Goal: Transaction & Acquisition: Purchase product/service

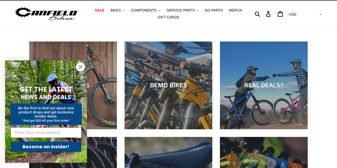
scroll to position [14, 0]
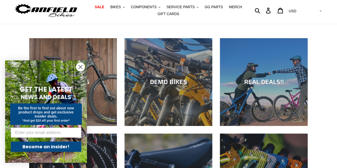
click at [79, 69] on icon "Close dialog" at bounding box center [81, 67] width 4 height 4
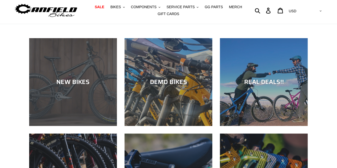
click at [63, 84] on div "NEW BIKES" at bounding box center [73, 81] width 88 height 7
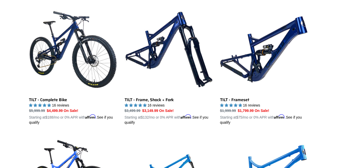
scroll to position [661, 0]
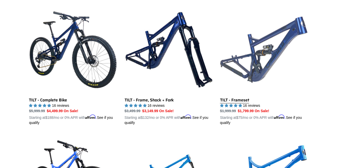
click at [262, 71] on link "TILT - Frameset" at bounding box center [264, 66] width 88 height 120
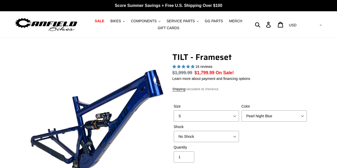
select select "highest-rating"
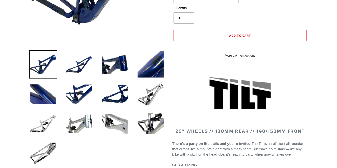
scroll to position [147, 0]
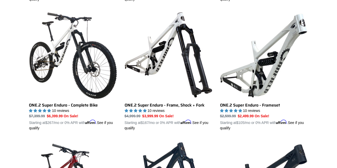
scroll to position [398, 0]
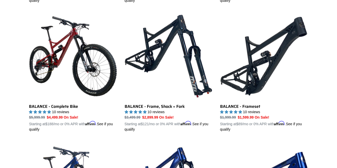
scroll to position [526, 0]
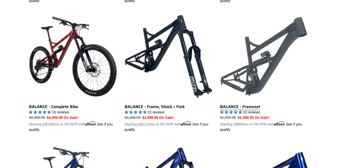
click at [254, 105] on link "BALANCE - Frameset" at bounding box center [264, 73] width 88 height 120
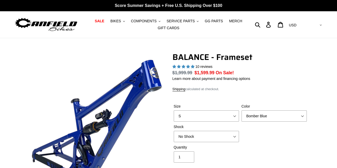
select select "highest-rating"
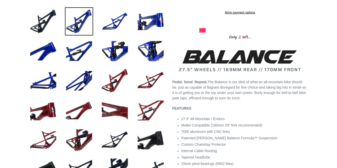
scroll to position [185, 0]
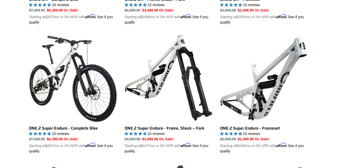
scroll to position [374, 0]
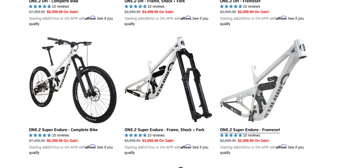
click at [274, 104] on link "ONE.2 Super Enduro - Frameset" at bounding box center [264, 96] width 88 height 120
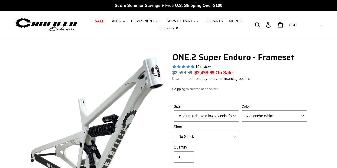
select select "highest-rating"
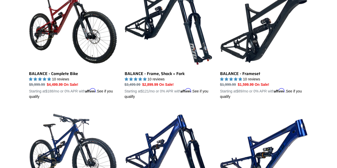
click at [20, 115] on div "JEDI 29 - Complete Bike JEDI 29 - Complete Bike 7 reviews Regular price $7,999.…" at bounding box center [168, 39] width 307 height 892
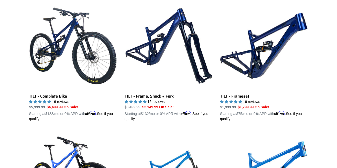
scroll to position [665, 0]
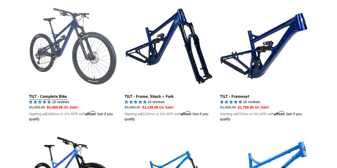
click at [39, 99] on link "TILT - Complete Bike" at bounding box center [73, 62] width 88 height 120
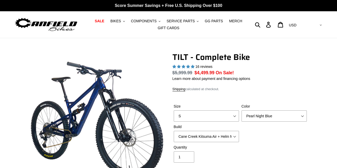
select select "highest-rating"
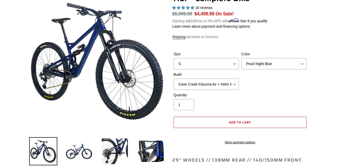
scroll to position [59, 0]
click at [231, 63] on select "S M L" at bounding box center [206, 63] width 65 height 11
select select "L"
click at [174, 58] on select "S M L" at bounding box center [206, 63] width 65 height 11
click at [304, 64] on select "Pearl Night Blue Stealth Silver Raw" at bounding box center [274, 63] width 65 height 11
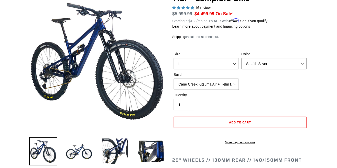
click at [242, 58] on select "Pearl Night Blue Stealth Silver Raw" at bounding box center [274, 63] width 65 height 11
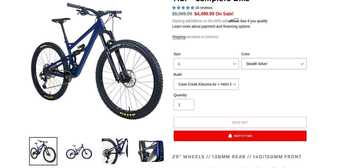
click at [305, 65] on select "Pearl Night Blue Stealth Silver Raw" at bounding box center [274, 63] width 65 height 11
select select "Pearl Night Blue"
click at [242, 58] on select "Pearl Night Blue Stealth Silver Raw" at bounding box center [274, 63] width 65 height 11
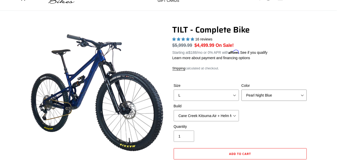
scroll to position [25, 0]
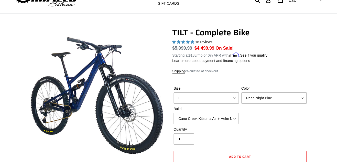
click at [237, 117] on select "Cane Creek Kitsuma Air + Helm MKII 140 + SRAM GX Cane Creek Kitsuma Air + Helm …" at bounding box center [206, 118] width 65 height 11
select select "RockShox SD ULT + Pike ULT 140 + SRAM XO"
click at [174, 113] on select "Cane Creek Kitsuma Air + Helm MKII 140 + SRAM GX Cane Creek Kitsuma Air + Helm …" at bounding box center [206, 118] width 65 height 11
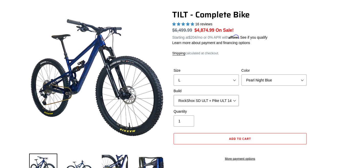
scroll to position [41, 0]
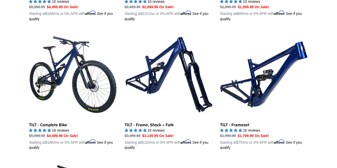
scroll to position [637, 0]
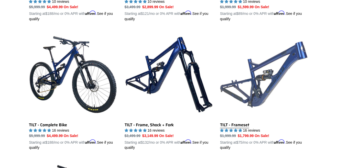
click at [247, 122] on link "TILT - Frameset" at bounding box center [264, 91] width 88 height 120
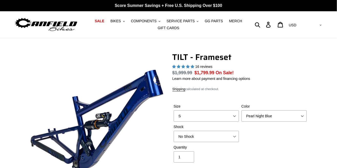
select select "highest-rating"
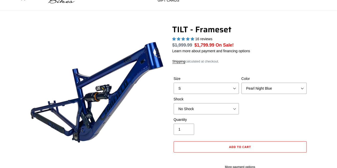
scroll to position [29, 0]
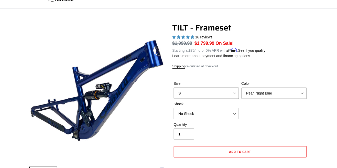
click at [235, 92] on select "S M L XL" at bounding box center [206, 93] width 65 height 11
select select "L"
click at [174, 88] on select "S M L XL" at bounding box center [206, 93] width 65 height 11
click at [307, 92] on select "Pearl Night Blue Stealth Silver" at bounding box center [274, 93] width 65 height 11
click at [242, 88] on select "Pearl Night Blue Stealth Silver" at bounding box center [274, 93] width 65 height 11
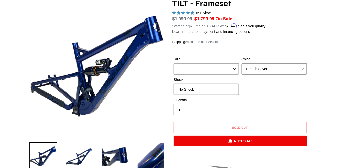
scroll to position [59, 0]
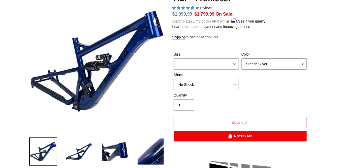
click at [301, 64] on select "Pearl Night Blue Stealth Silver" at bounding box center [274, 63] width 65 height 11
click at [242, 58] on select "Pearl Night Blue Stealth Silver" at bounding box center [274, 63] width 65 height 11
click at [303, 63] on select "Pearl Night Blue Stealth Silver" at bounding box center [274, 63] width 65 height 11
select select "Pearl Night Blue"
click at [242, 58] on select "Pearl Night Blue Stealth Silver" at bounding box center [274, 63] width 65 height 11
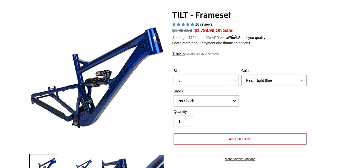
scroll to position [42, 0]
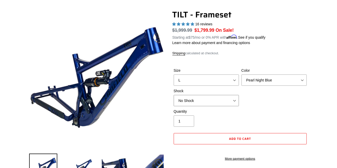
click at [238, 100] on select "No Shock Cane Creek DB Kitsuma Air RockShox Deluxe Ultimate Fox FLOAT X EXT Sto…" at bounding box center [206, 100] width 65 height 11
select select "RockShox Deluxe Ultimate"
click at [174, 95] on select "No Shock Cane Creek DB Kitsuma Air RockShox Deluxe Ultimate Fox FLOAT X EXT Sto…" at bounding box center [206, 100] width 65 height 11
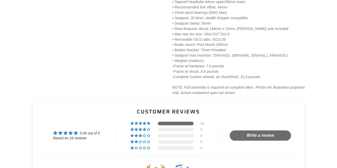
scroll to position [740, 0]
